Goal: Download file/media

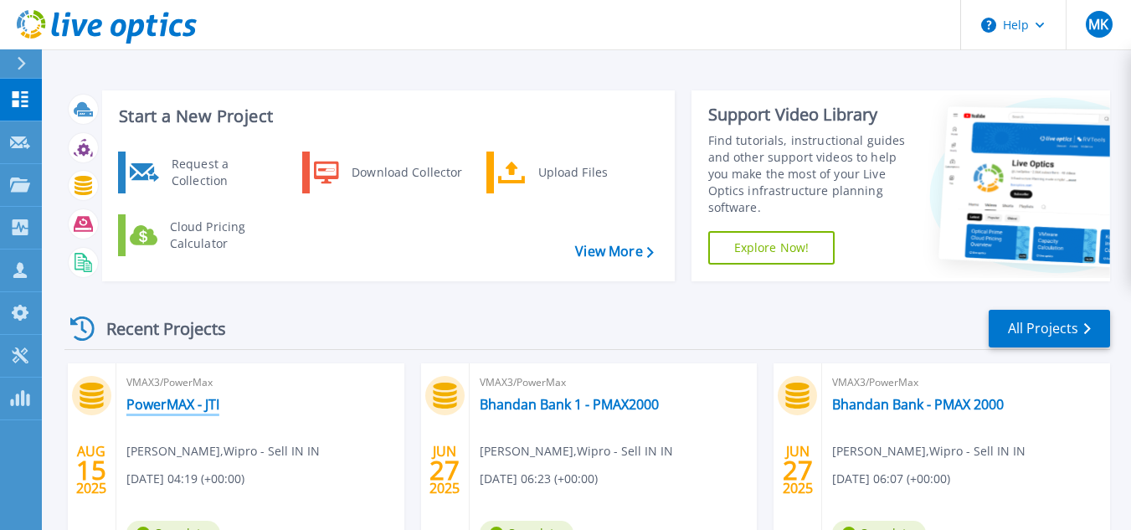
click at [177, 409] on link "PowerMAX - JTI" at bounding box center [172, 404] width 93 height 17
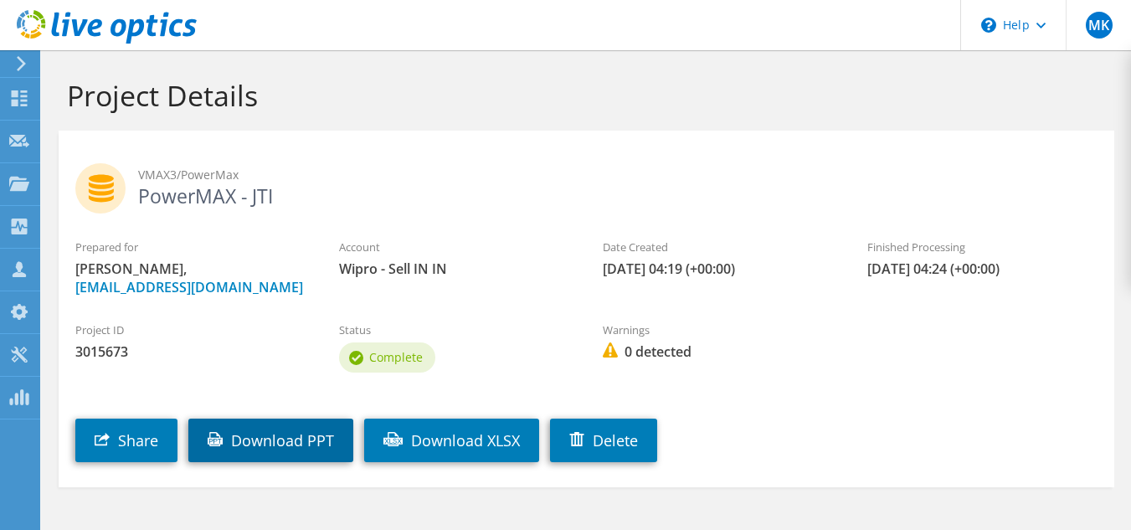
click at [256, 437] on link "Download PPT" at bounding box center [270, 441] width 165 height 44
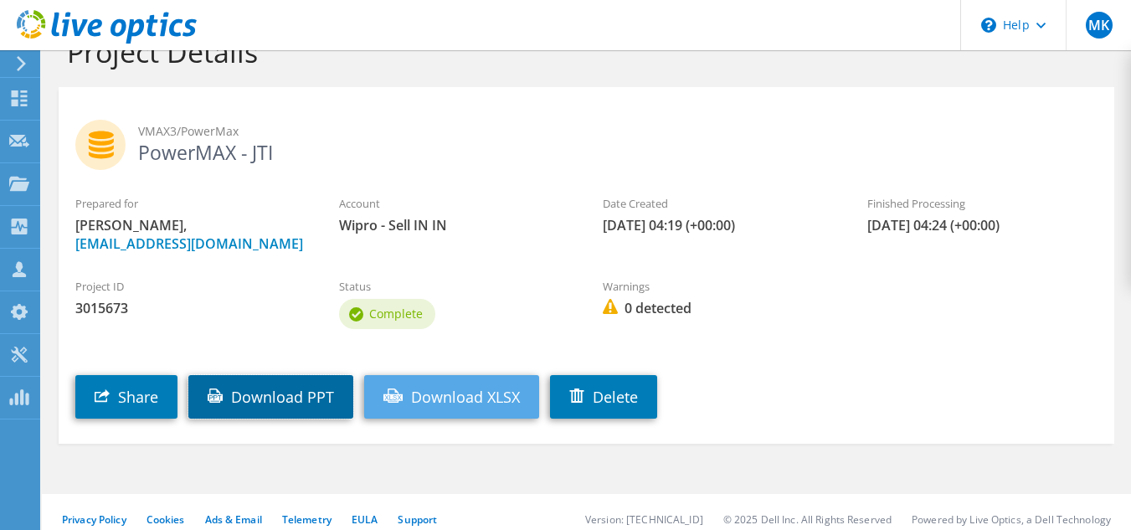
scroll to position [58, 0]
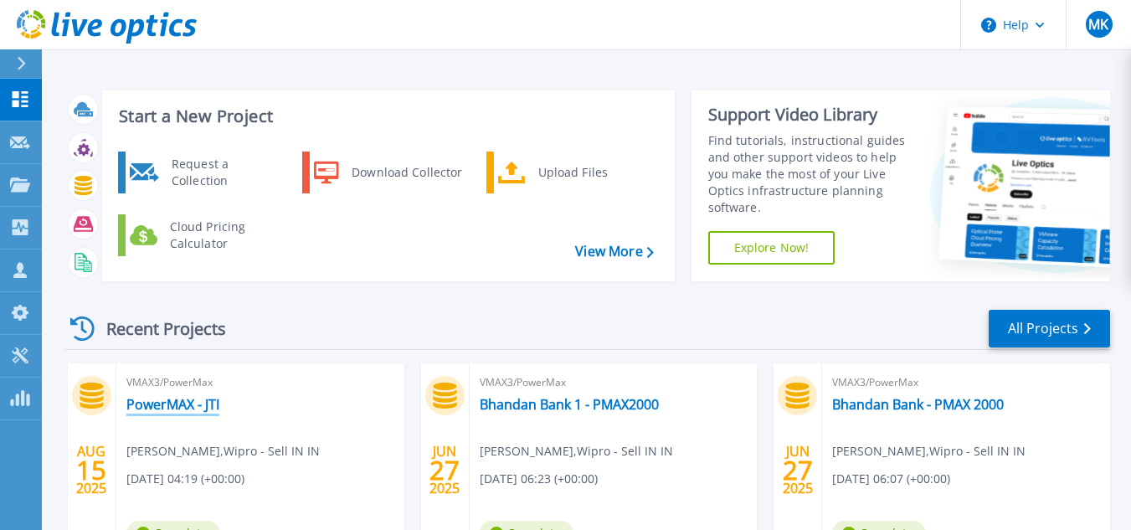
click at [201, 402] on link "PowerMAX - JTI" at bounding box center [172, 404] width 93 height 17
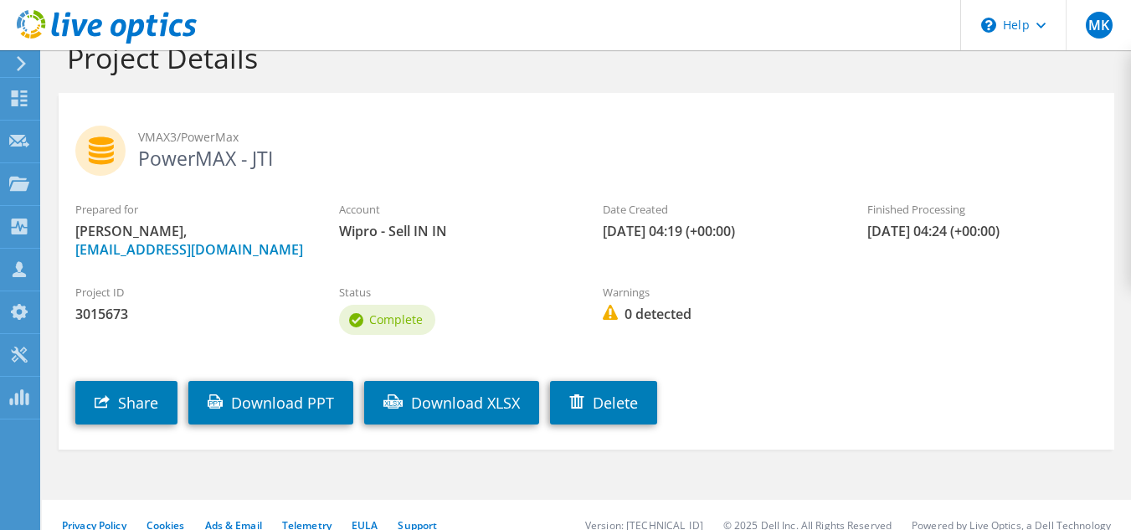
scroll to position [58, 0]
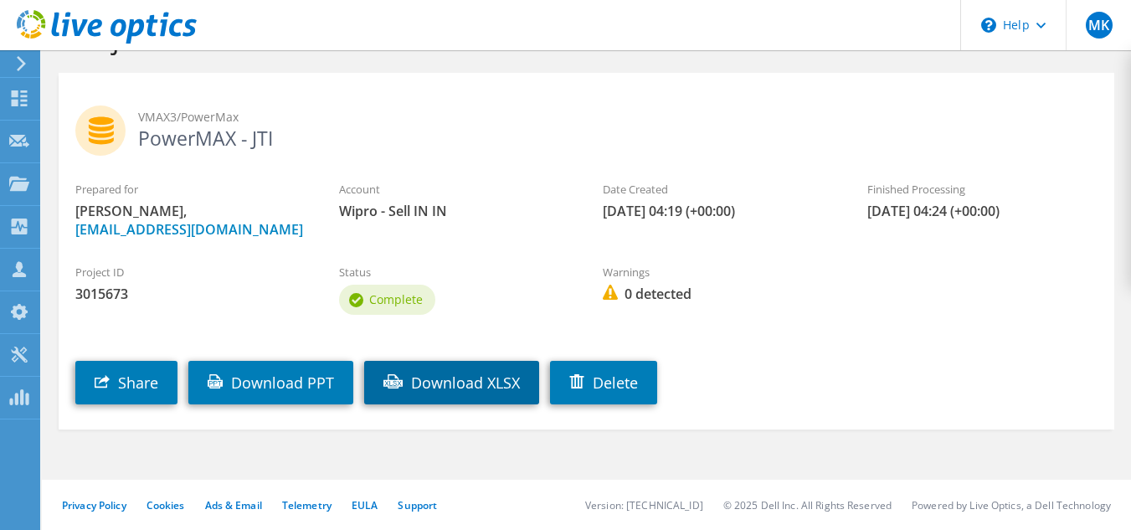
click at [441, 379] on link "Download XLSX" at bounding box center [451, 383] width 175 height 44
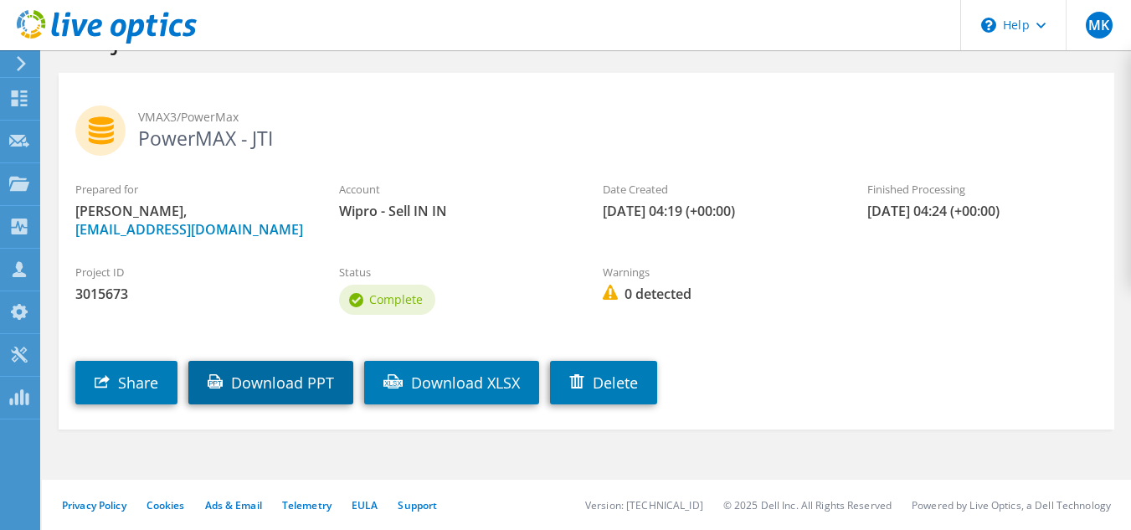
click at [275, 394] on link "Download PPT" at bounding box center [270, 383] width 165 height 44
